Goal: Information Seeking & Learning: Learn about a topic

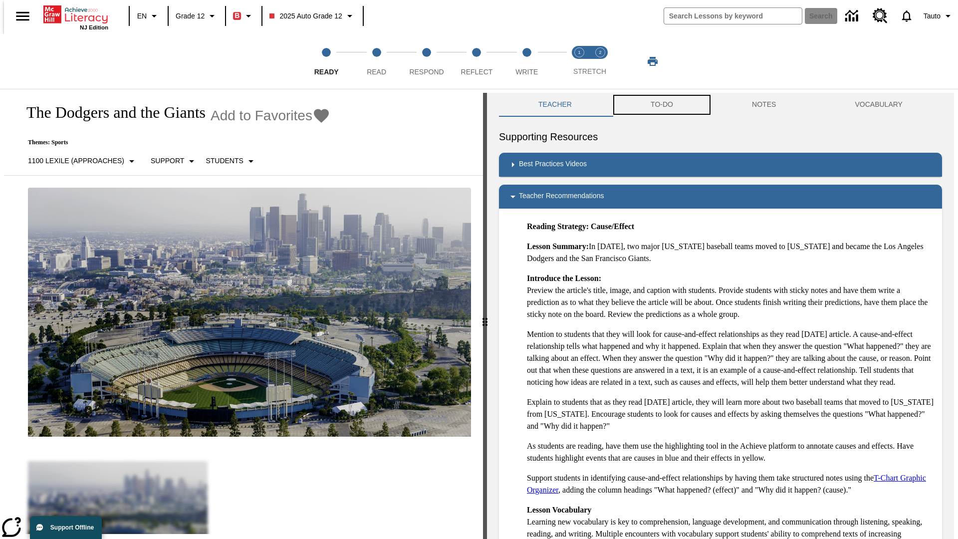
click at [661, 105] on button "TO-DO" at bounding box center [661, 105] width 101 height 24
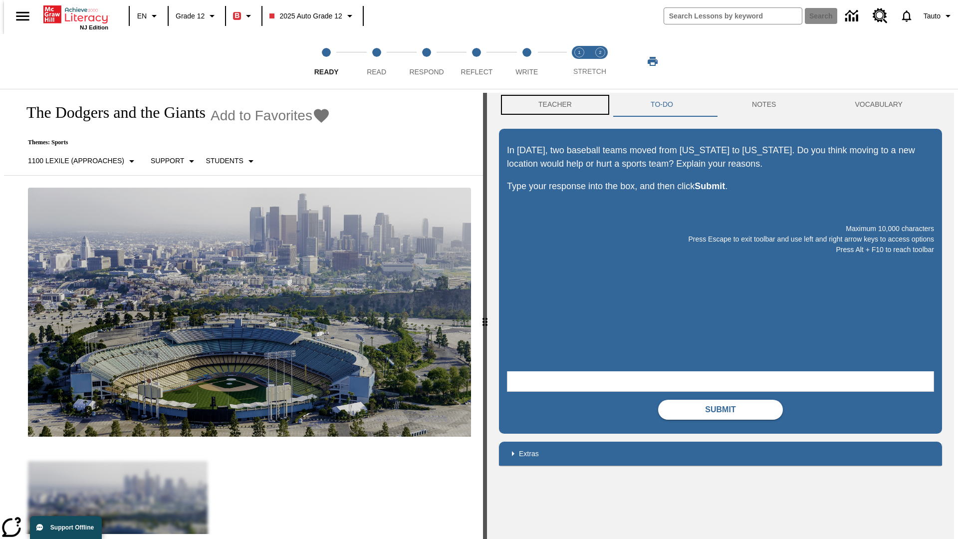
scroll to position [0, 0]
click at [552, 105] on button "Teacher" at bounding box center [555, 104] width 112 height 24
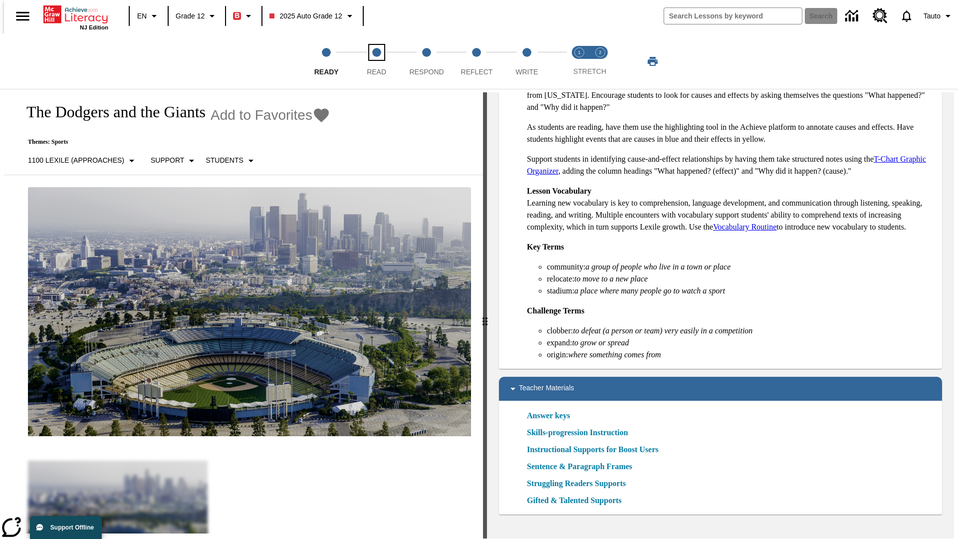
click at [376, 61] on span "Read" at bounding box center [376, 68] width 19 height 18
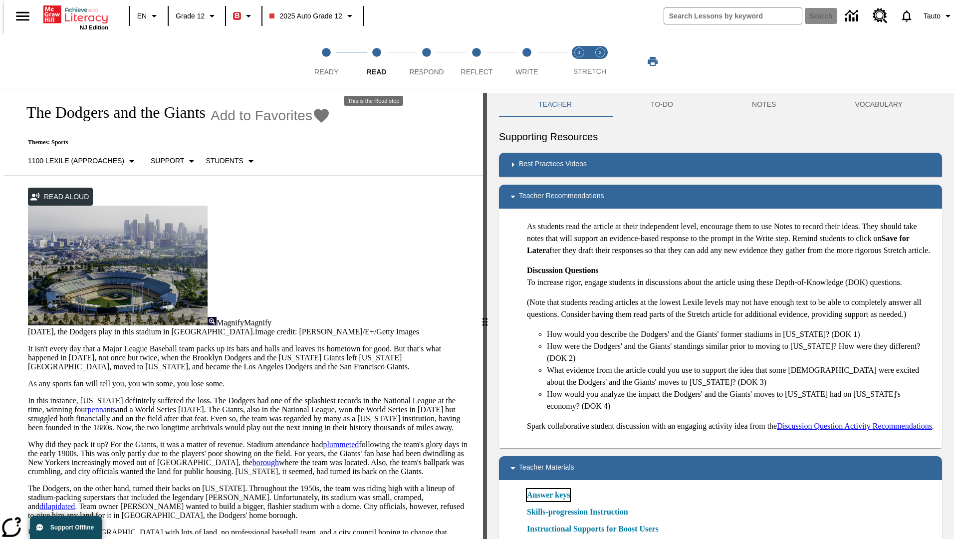
click at [548, 501] on link "Answer keys" at bounding box center [548, 495] width 43 height 12
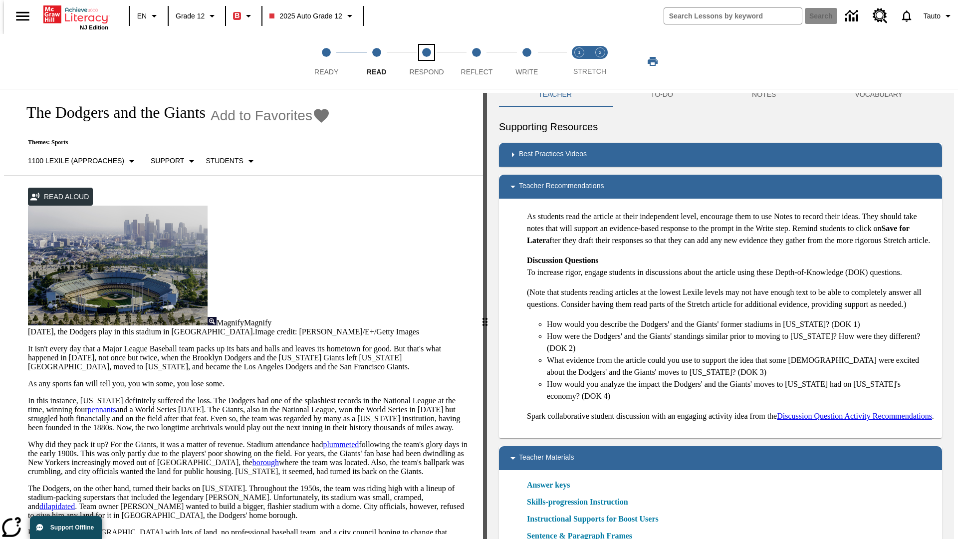
click at [426, 61] on span "Respond" at bounding box center [426, 68] width 34 height 18
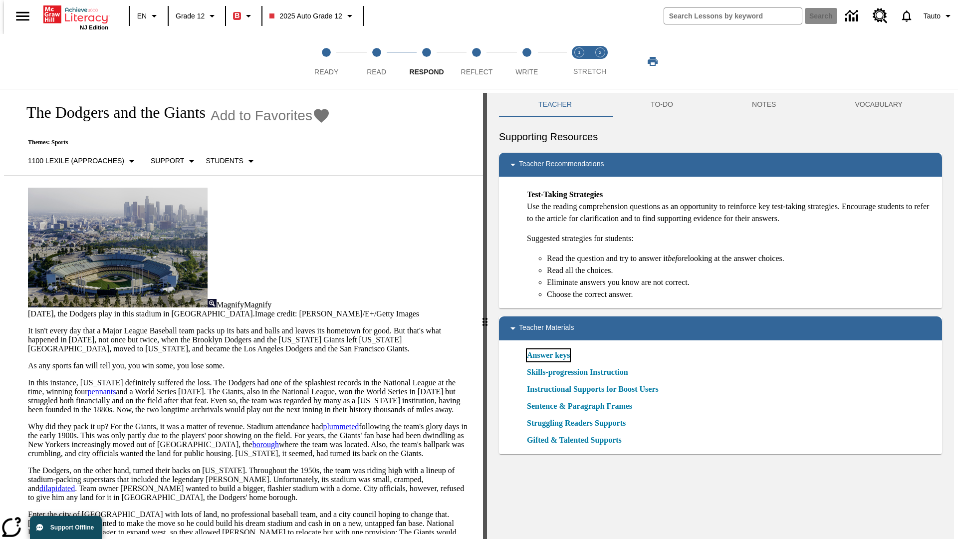
click at [548, 355] on link "Answer keys" at bounding box center [548, 355] width 43 height 12
click at [476, 61] on span "Reflect" at bounding box center [477, 68] width 32 height 18
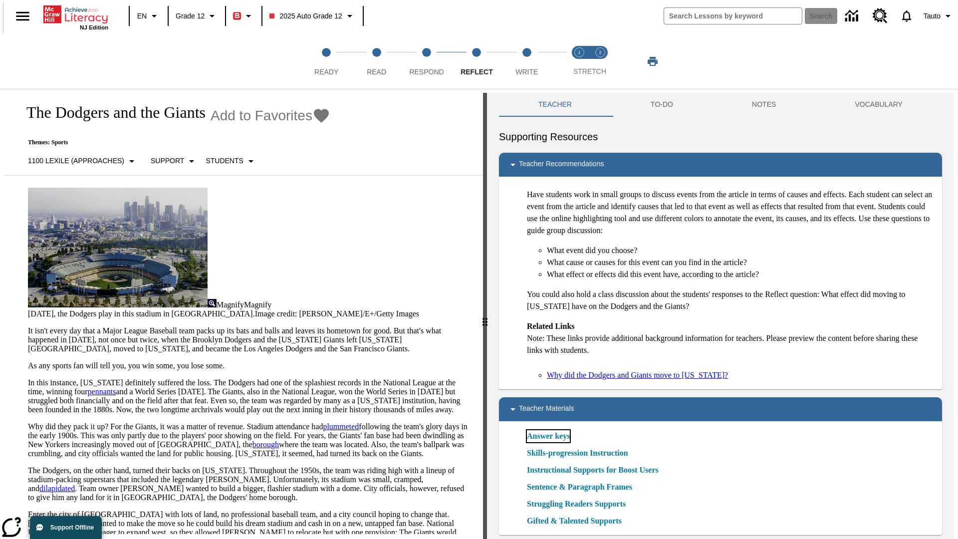
click at [548, 436] on link "Answer keys" at bounding box center [548, 436] width 43 height 12
click at [526, 61] on span "Write" at bounding box center [526, 68] width 22 height 18
